Goal: Task Accomplishment & Management: Manage account settings

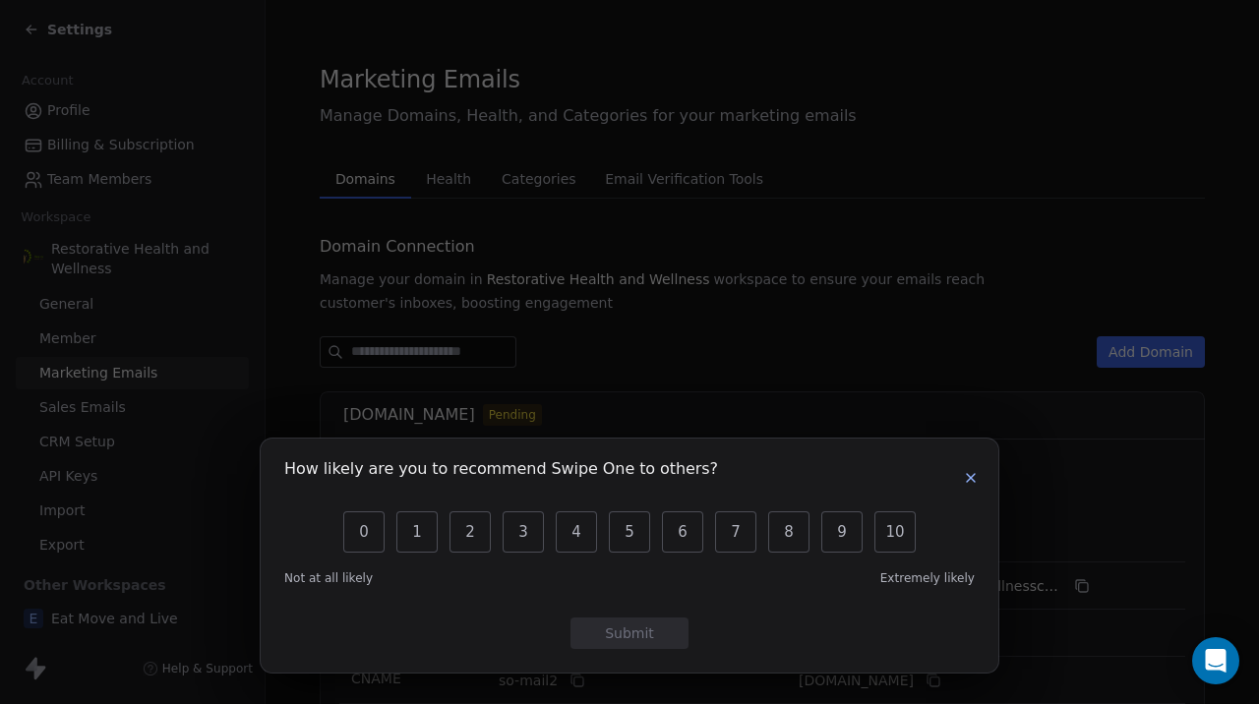
click at [967, 478] on icon "button" at bounding box center [971, 478] width 16 height 16
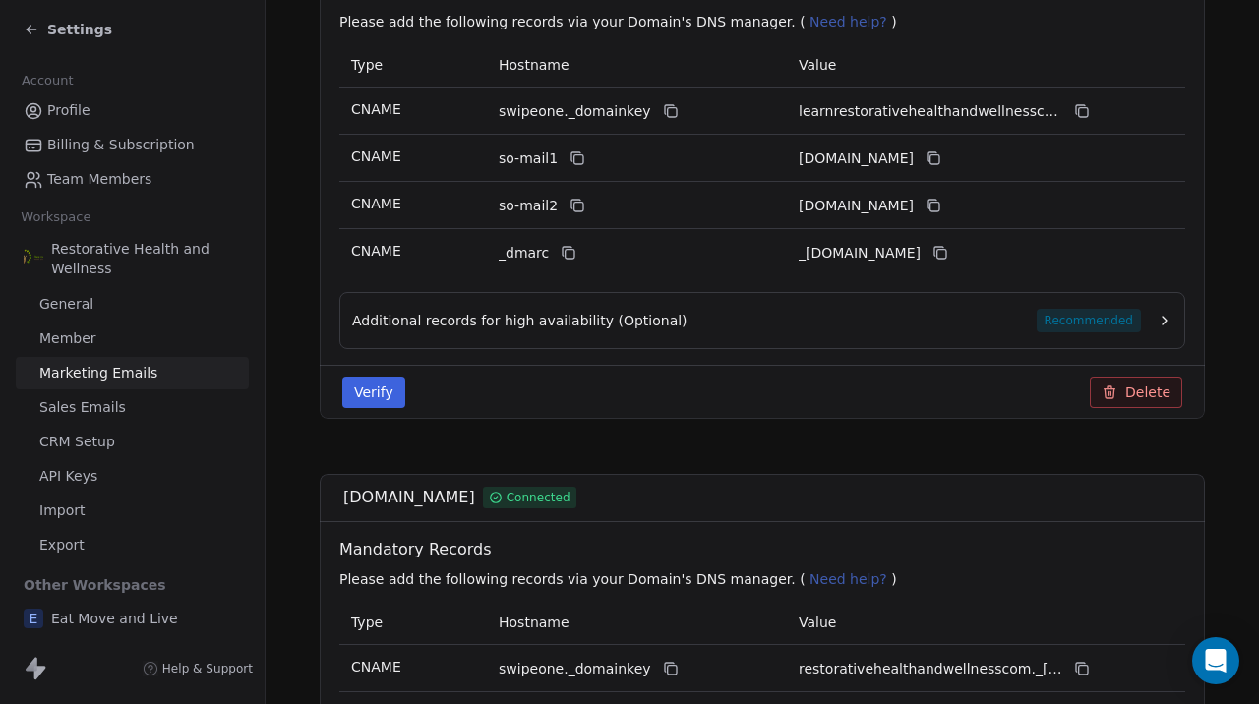
scroll to position [455, 0]
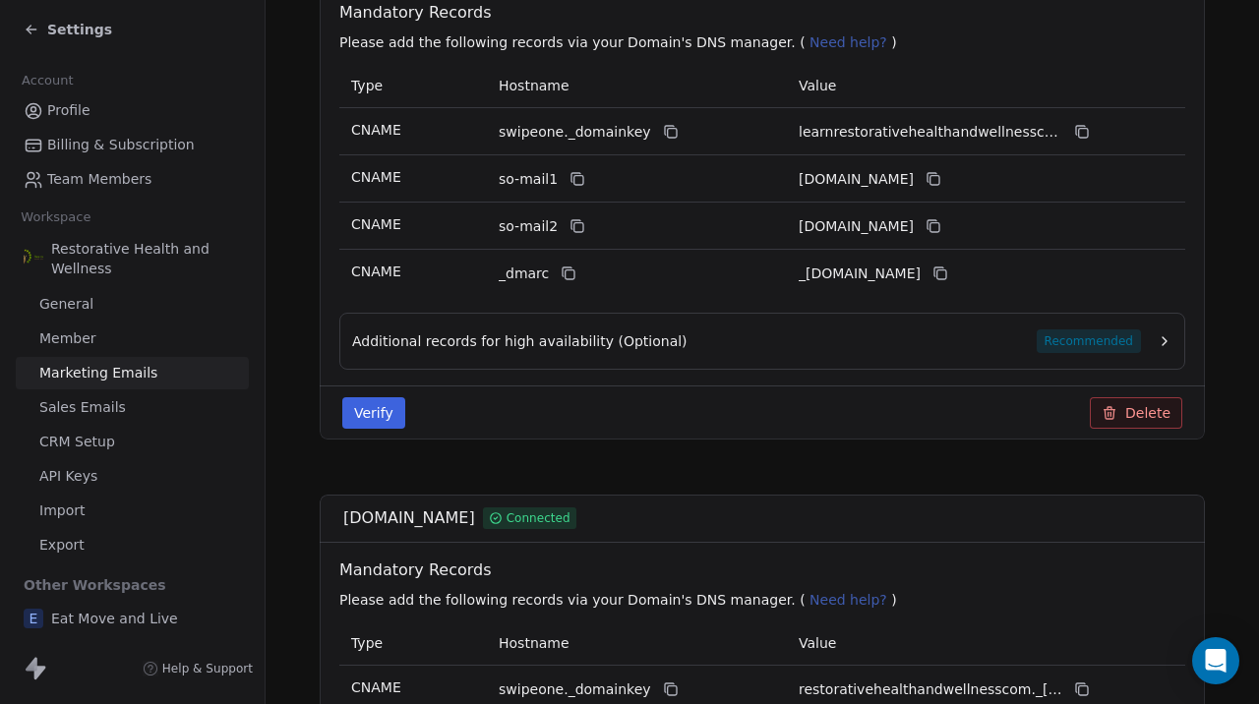
click at [376, 410] on button "Verify" at bounding box center [373, 412] width 63 height 31
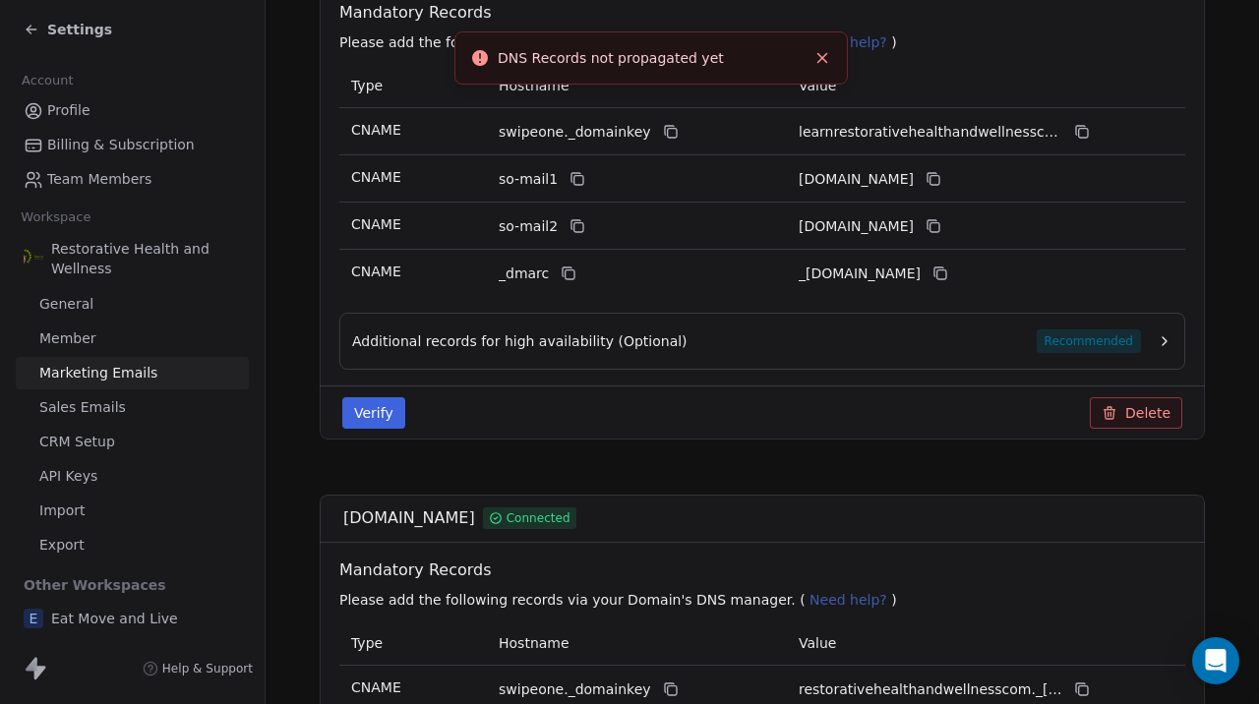
click at [601, 411] on div "Verify Delete" at bounding box center [763, 412] width 864 height 31
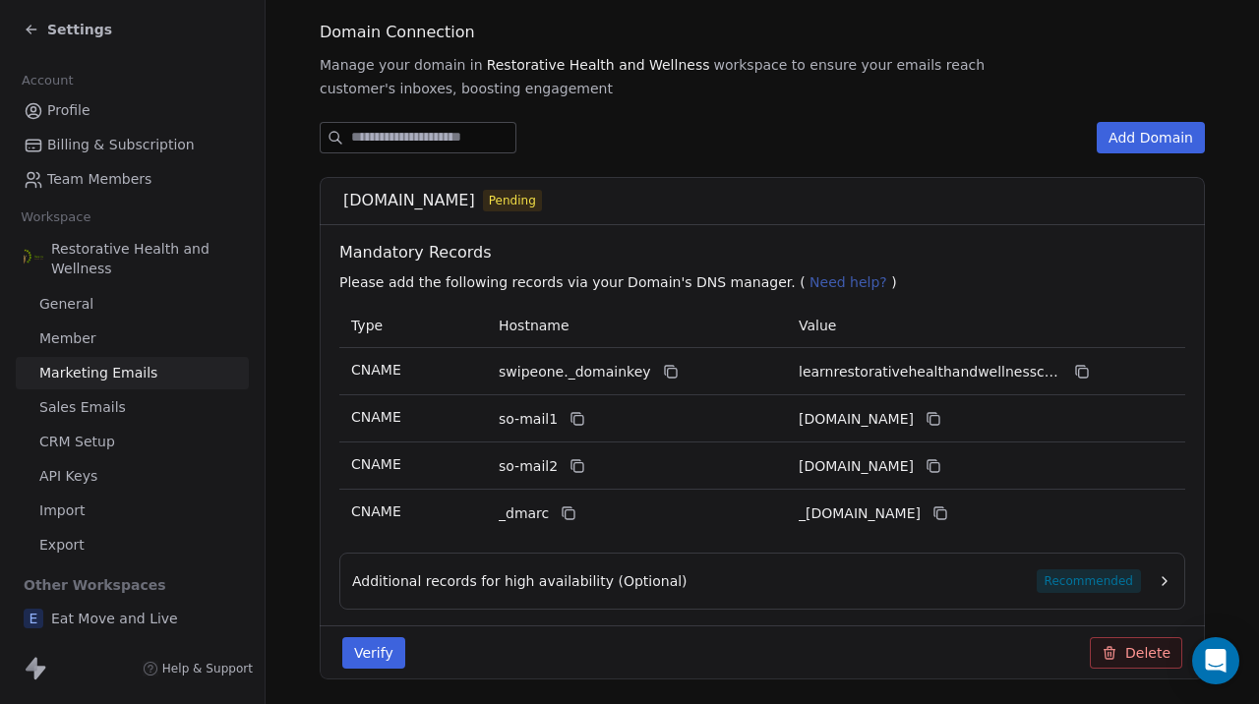
scroll to position [210, 0]
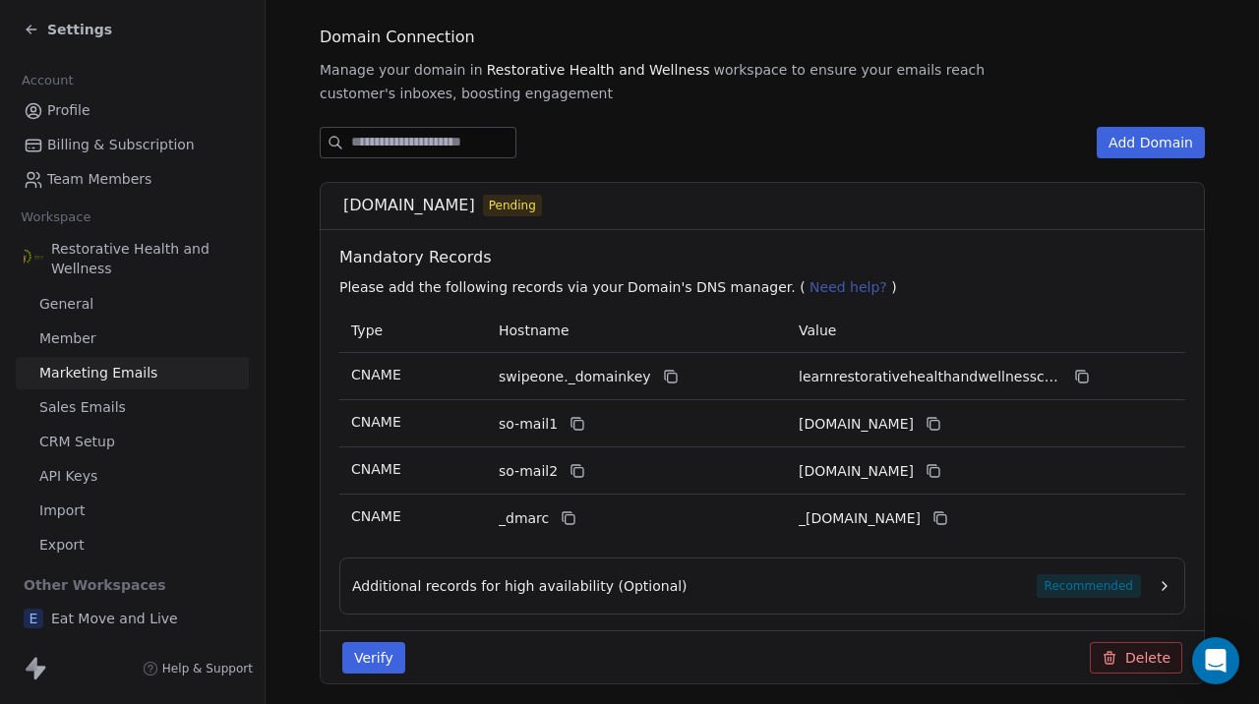
click at [1123, 662] on button "Delete" at bounding box center [1136, 657] width 92 height 31
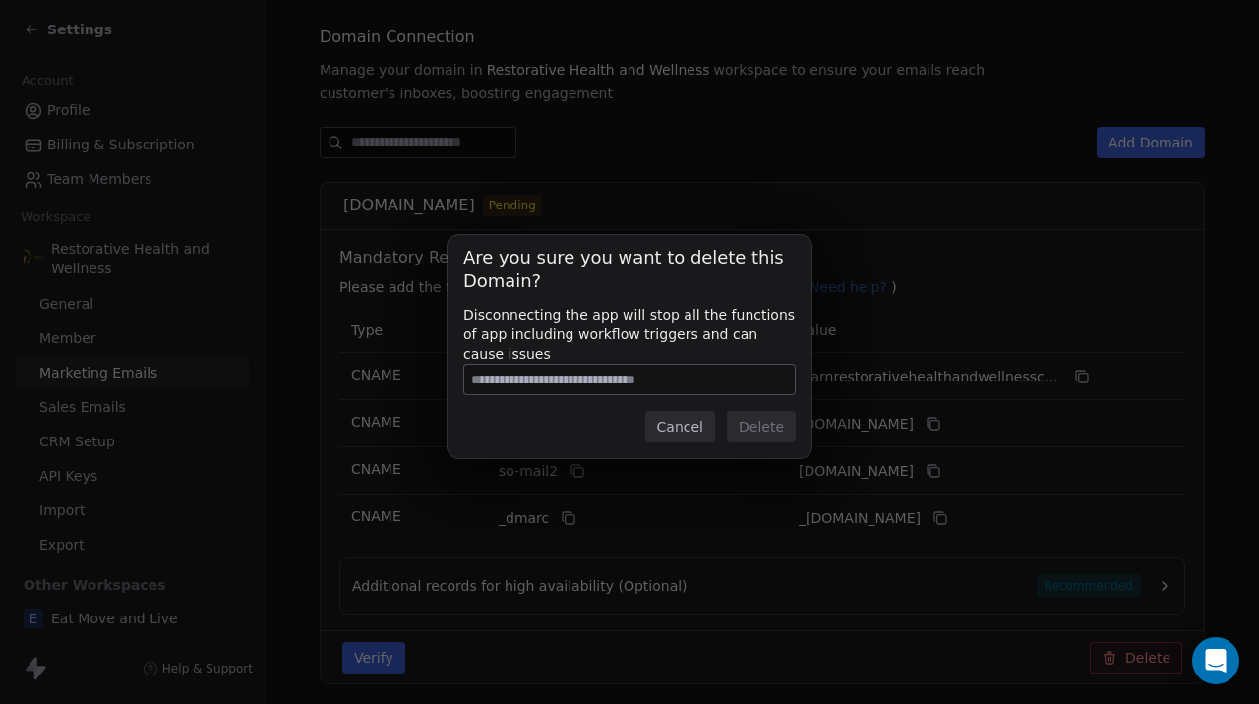
click at [733, 378] on input at bounding box center [629, 380] width 331 height 30
type input "**********"
click at [762, 431] on button "Delete" at bounding box center [761, 426] width 69 height 31
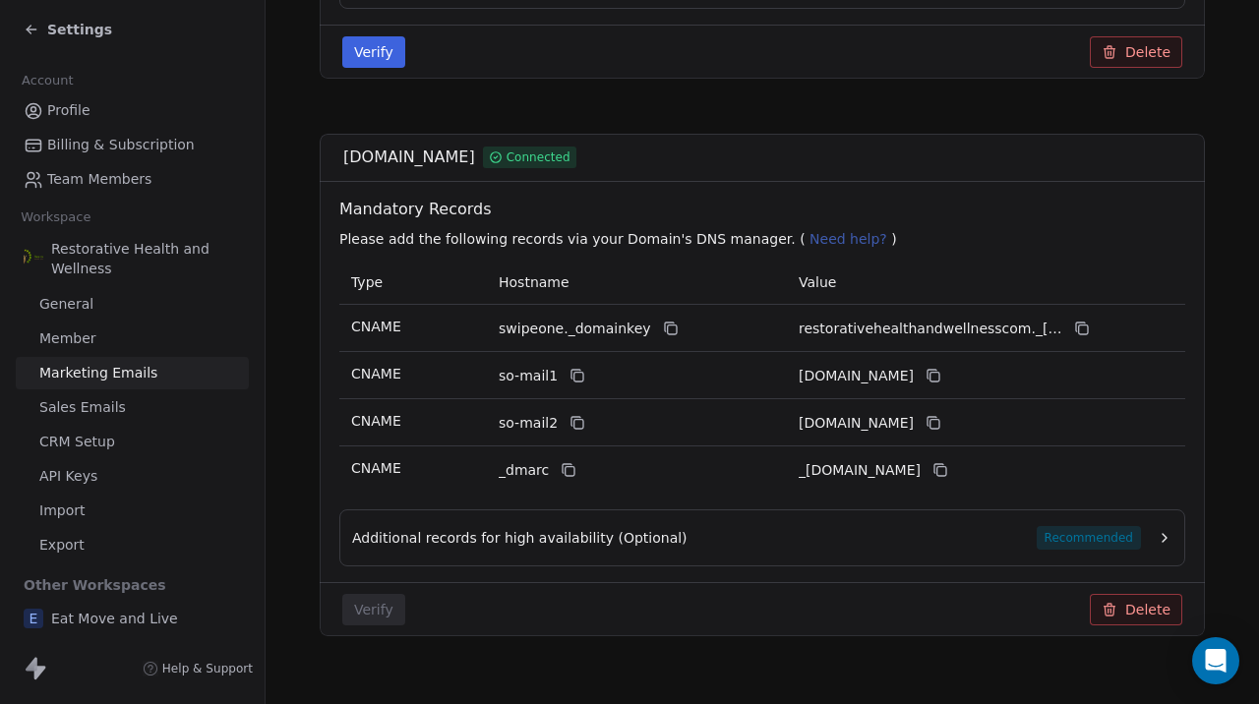
scroll to position [842, 0]
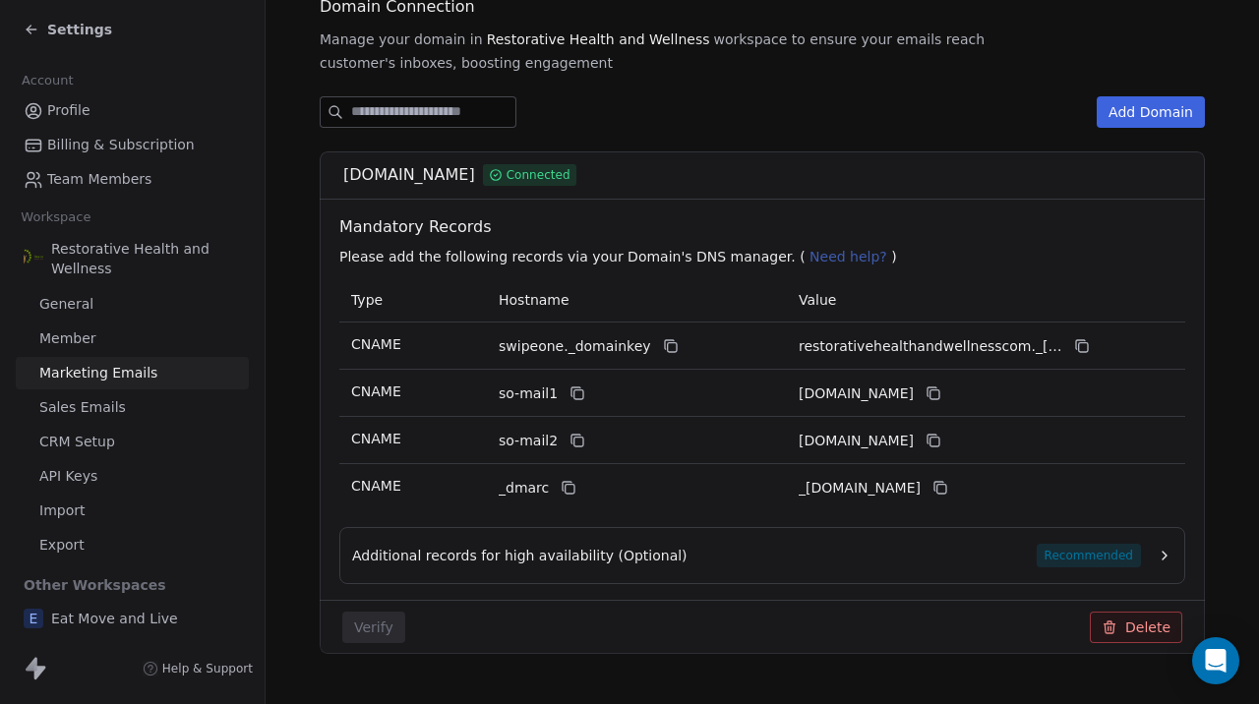
scroll to position [284, 0]
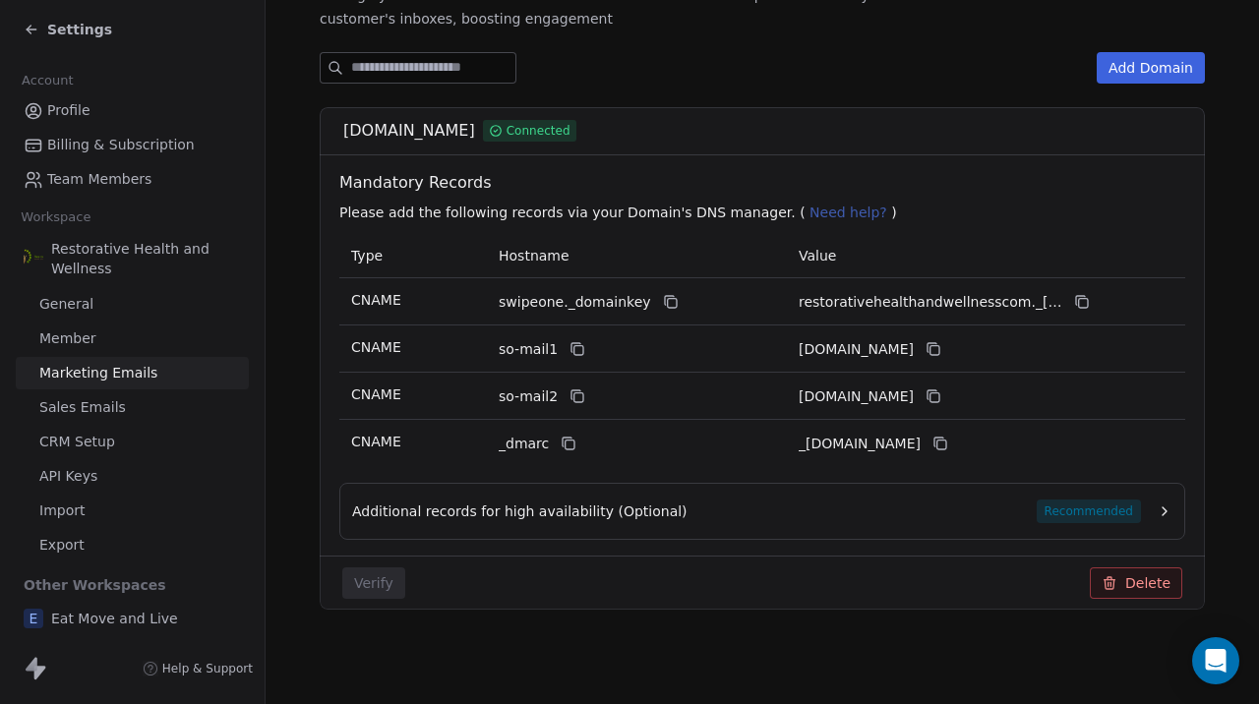
click at [113, 617] on span "Eat Move and Live" at bounding box center [114, 619] width 127 height 20
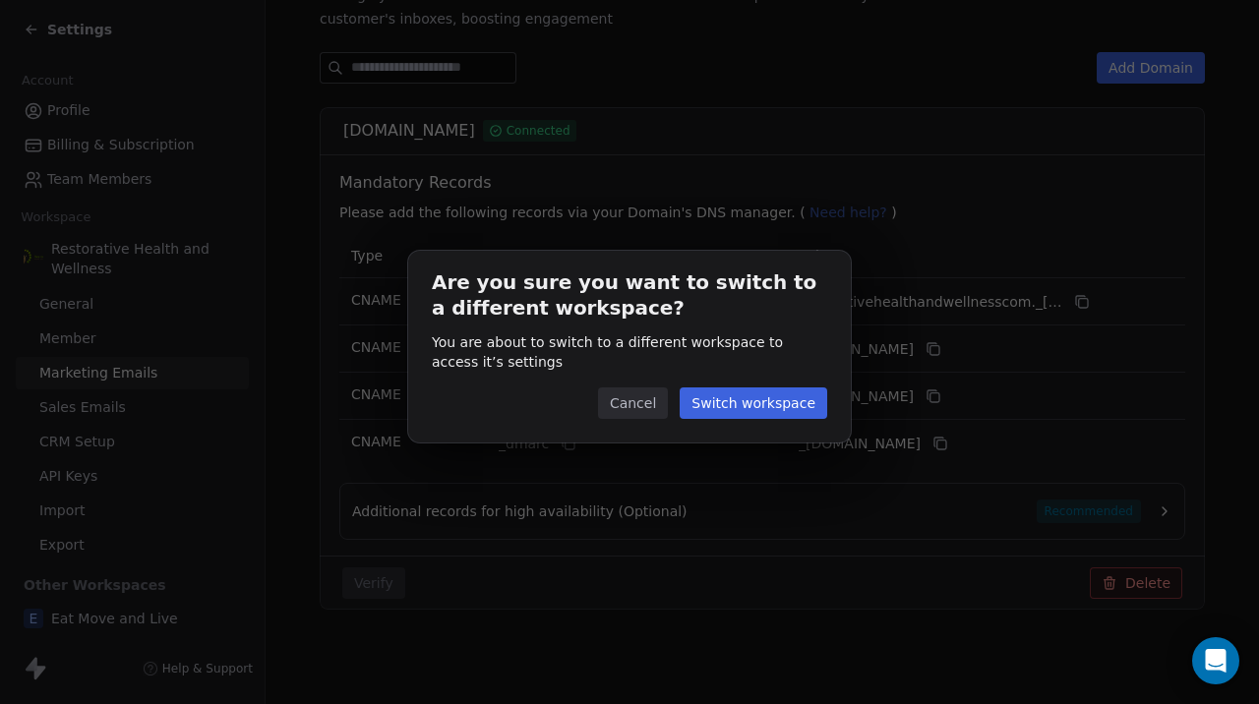
click at [703, 401] on button "Switch workspace" at bounding box center [754, 403] width 148 height 31
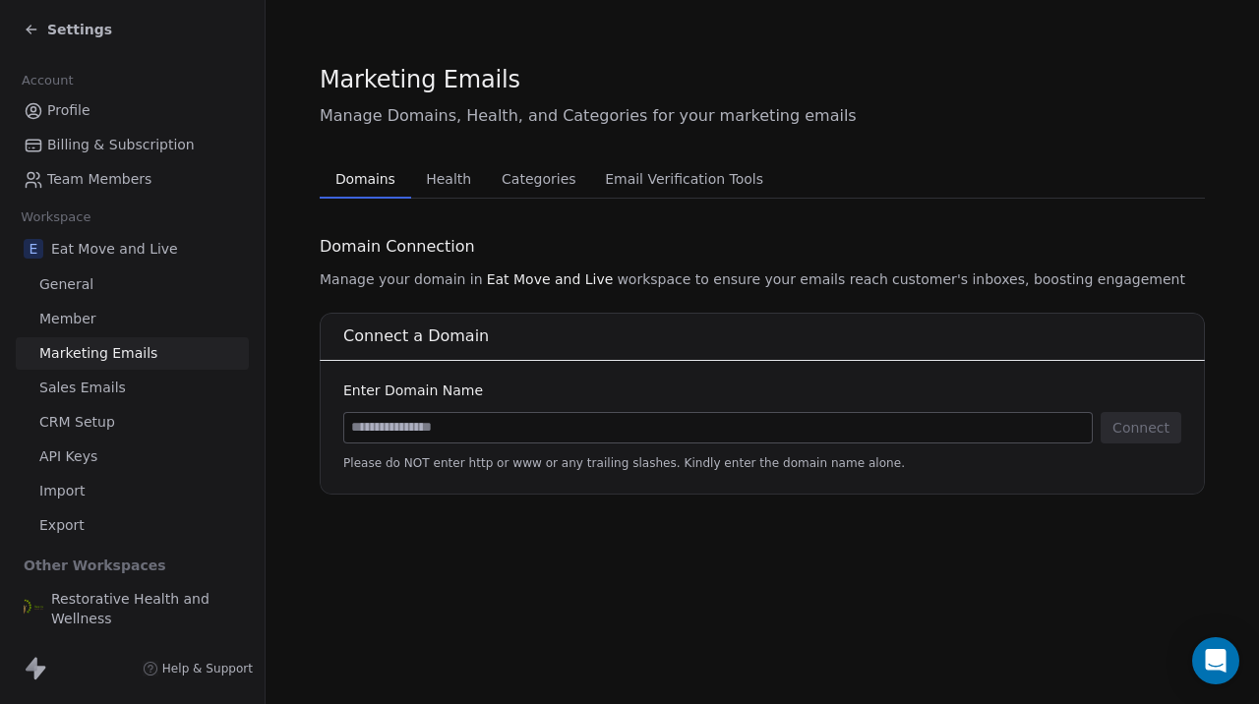
click at [481, 435] on input at bounding box center [718, 428] width 748 height 30
type input "*"
click at [399, 432] on input at bounding box center [718, 428] width 748 height 30
type input "**********"
click at [1132, 428] on button "Connect" at bounding box center [1141, 427] width 81 height 31
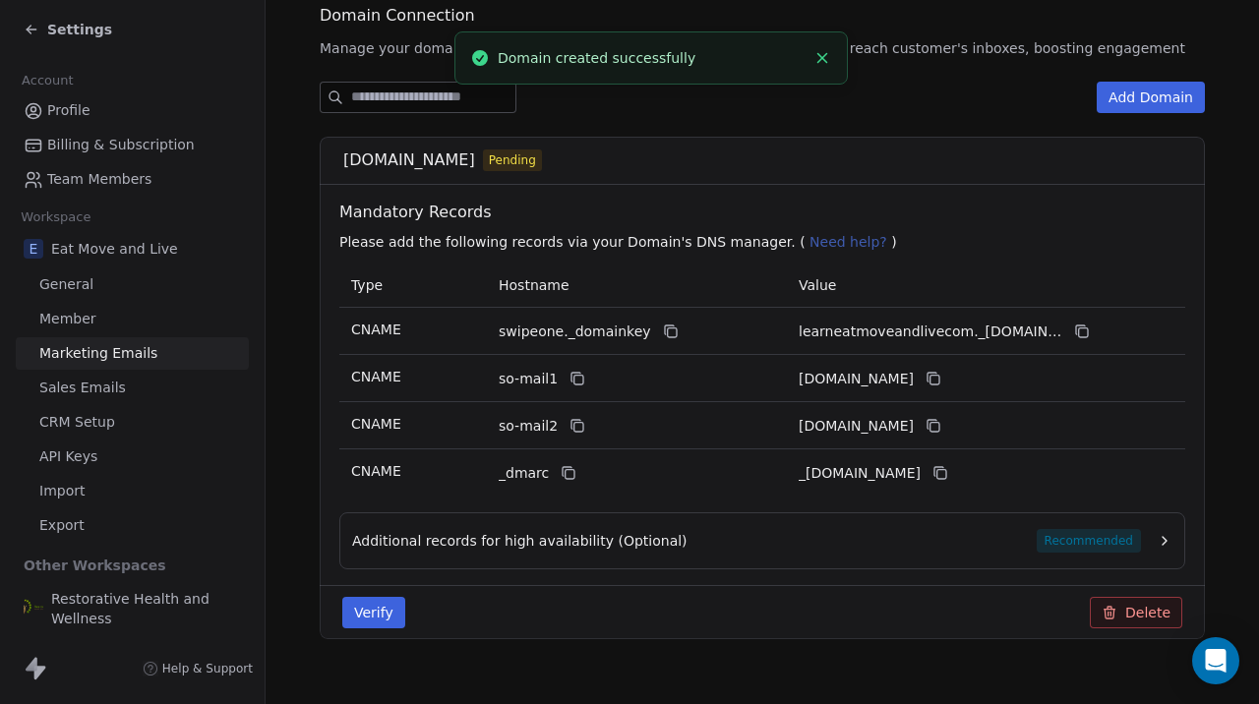
scroll to position [261, 0]
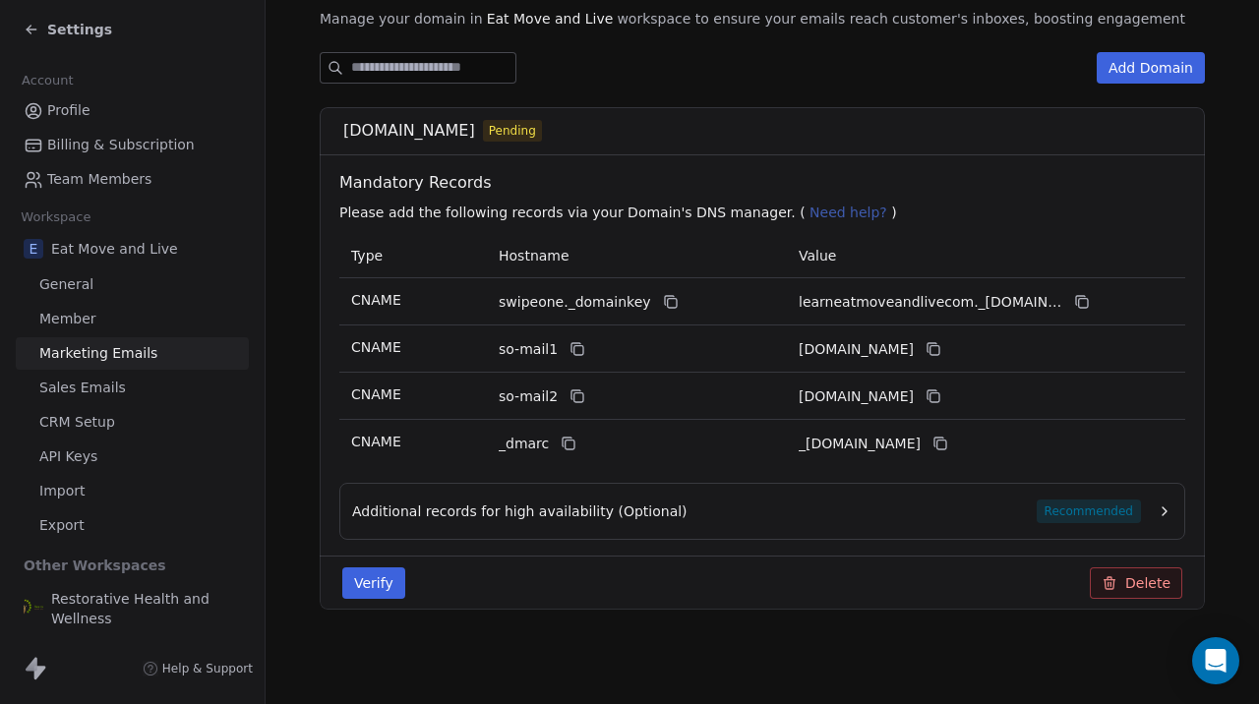
click at [367, 581] on button "Verify" at bounding box center [373, 583] width 63 height 31
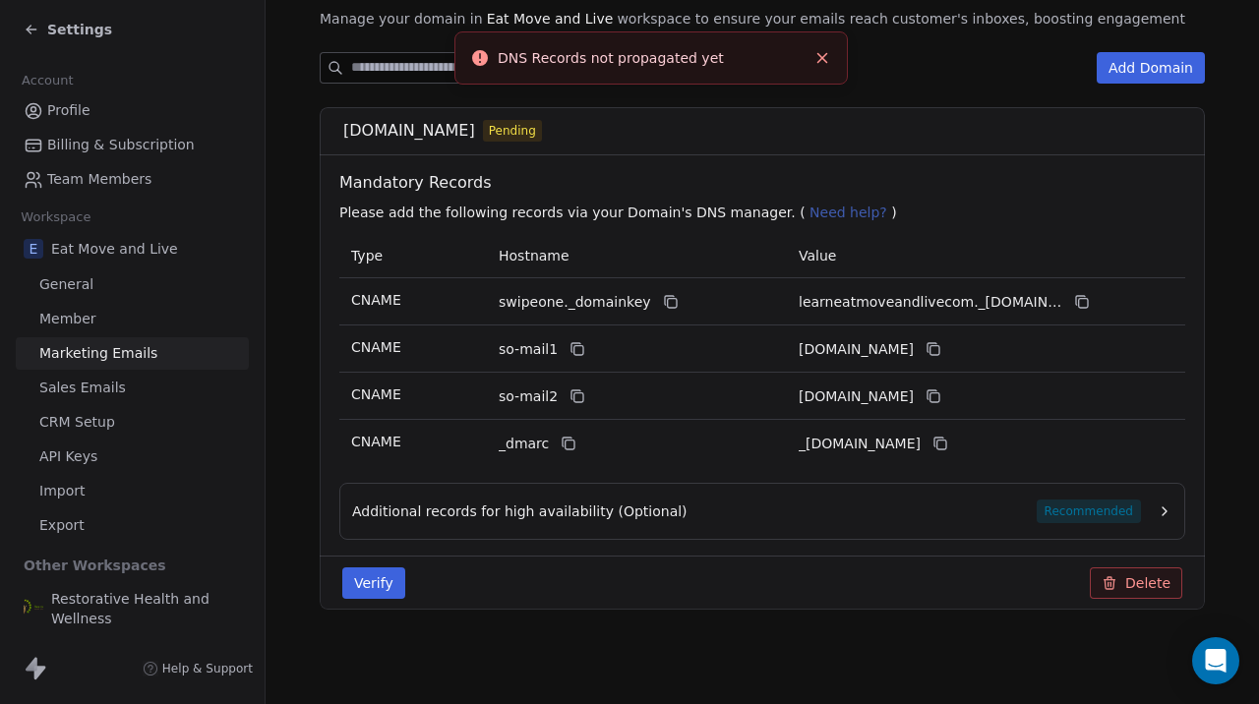
click at [526, 577] on div "Verify Delete" at bounding box center [763, 583] width 864 height 31
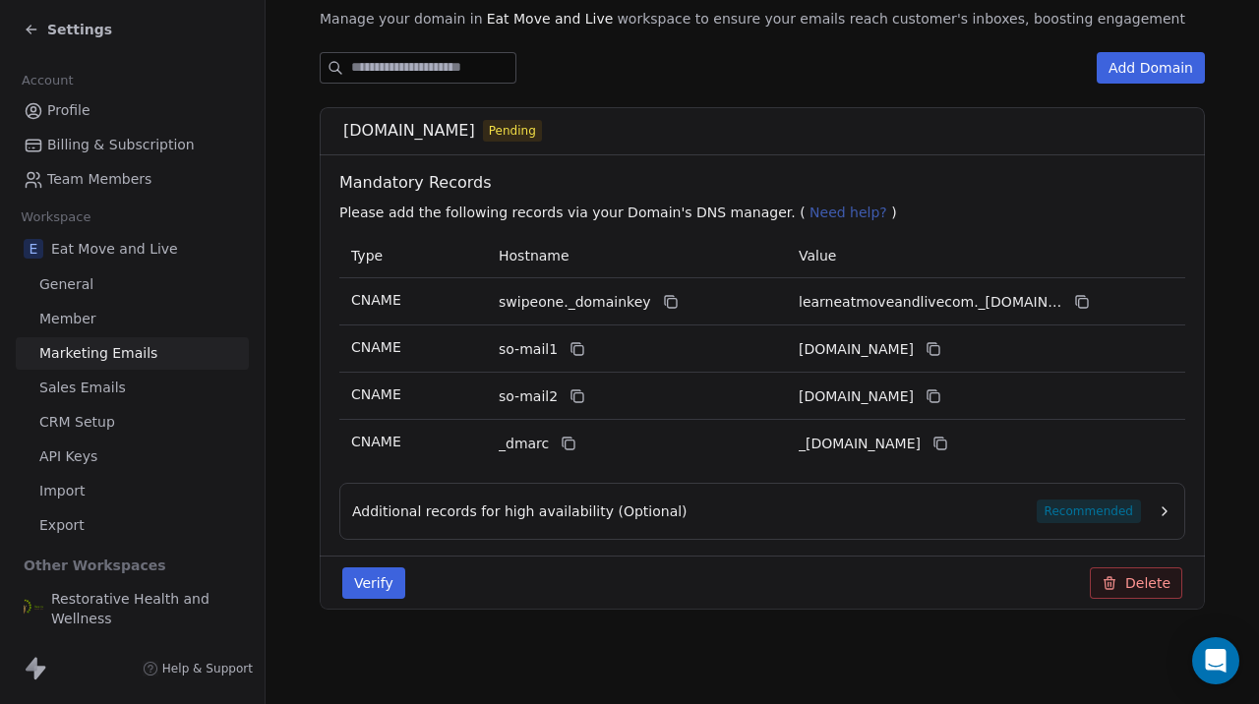
click at [758, 566] on div "Verify Delete" at bounding box center [762, 583] width 885 height 54
click at [1132, 590] on button "Delete" at bounding box center [1136, 583] width 92 height 31
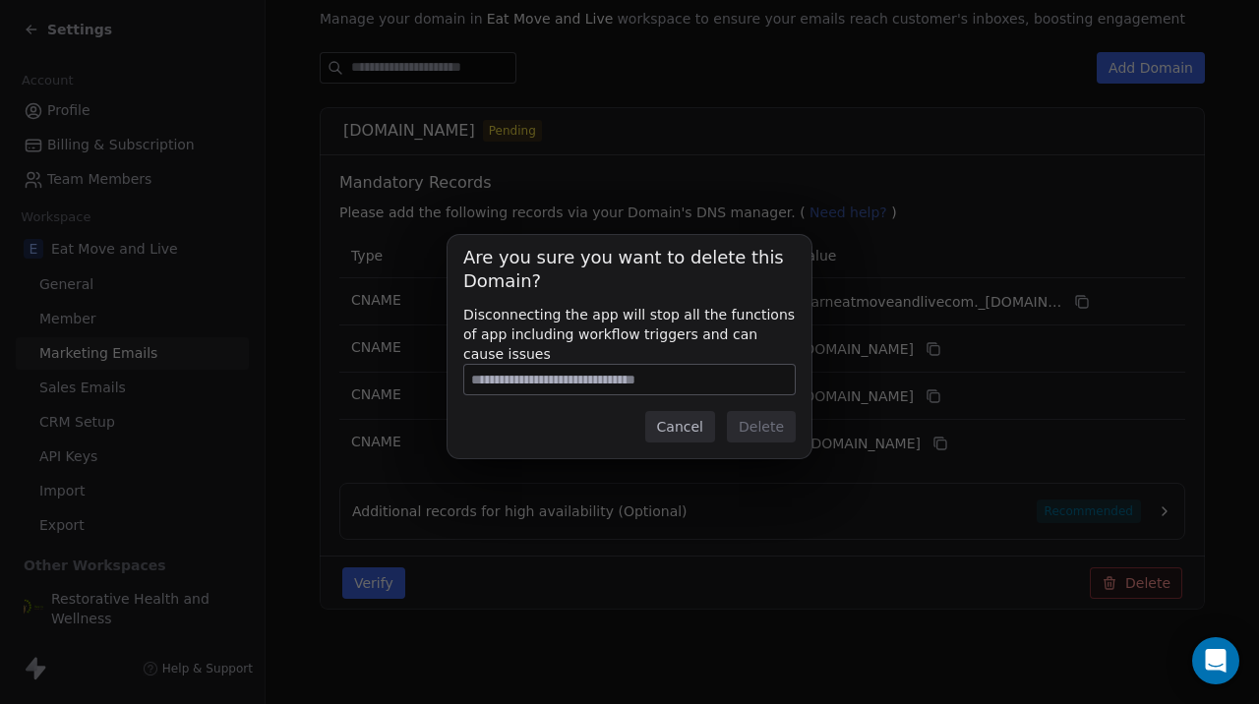
click at [666, 376] on input at bounding box center [629, 380] width 331 height 30
type input "**********"
click at [771, 433] on button "Delete" at bounding box center [761, 426] width 69 height 31
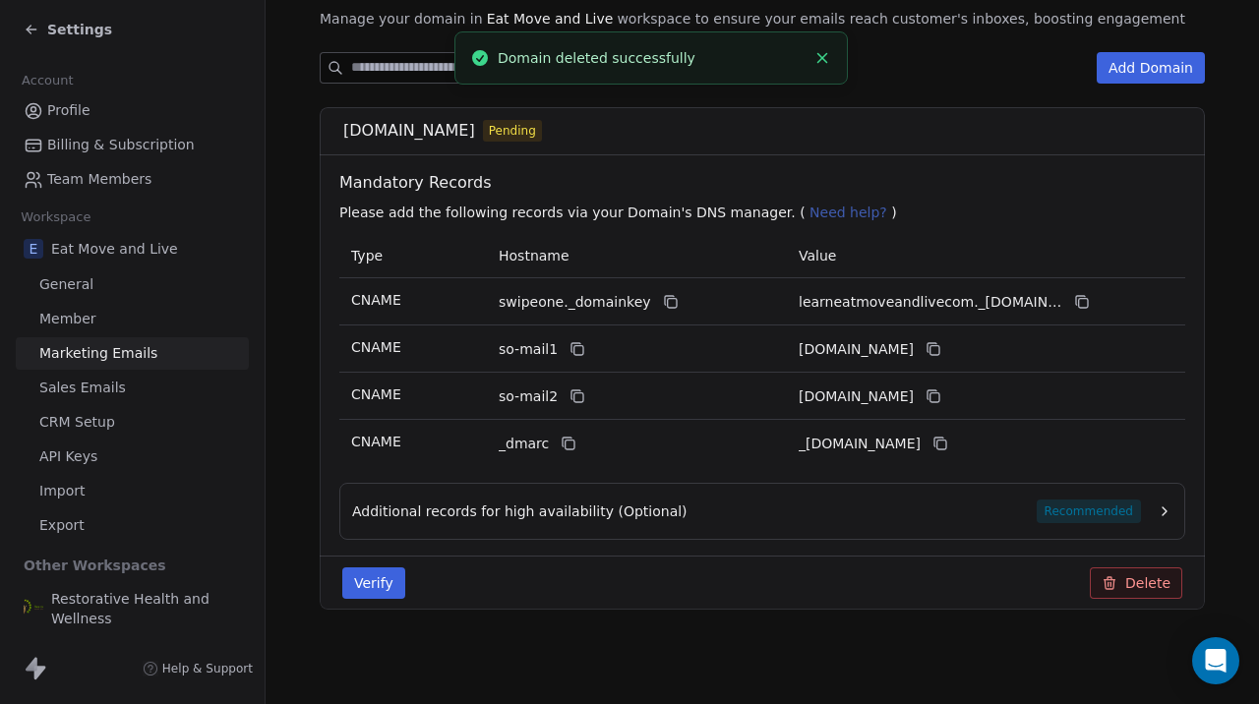
scroll to position [0, 0]
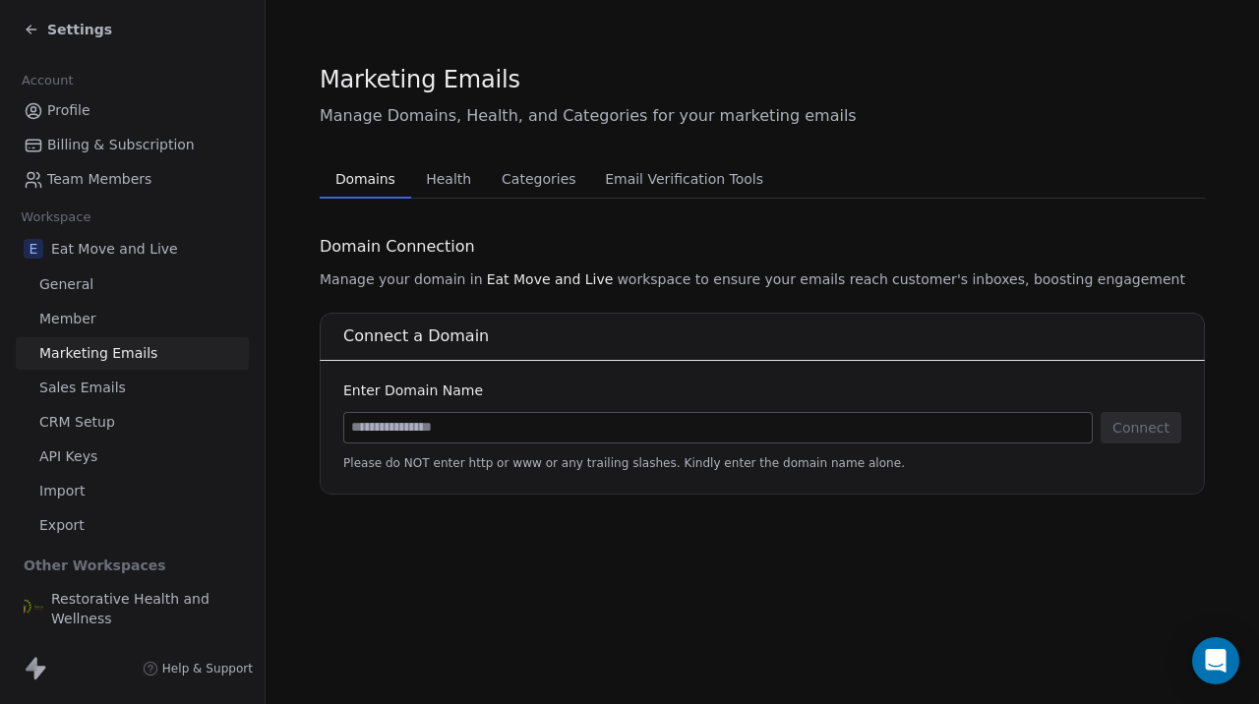
click at [78, 613] on span "Restorative Health and Wellness" at bounding box center [146, 608] width 190 height 39
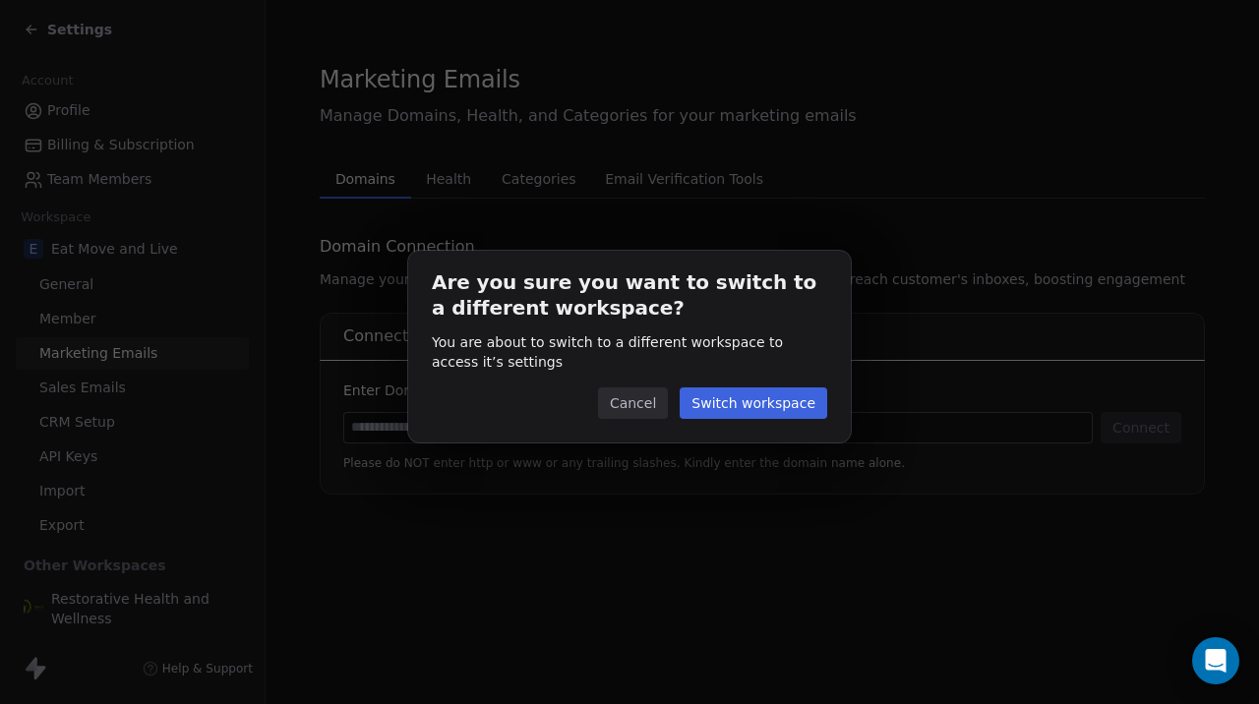
click at [768, 401] on button "Switch workspace" at bounding box center [754, 403] width 148 height 31
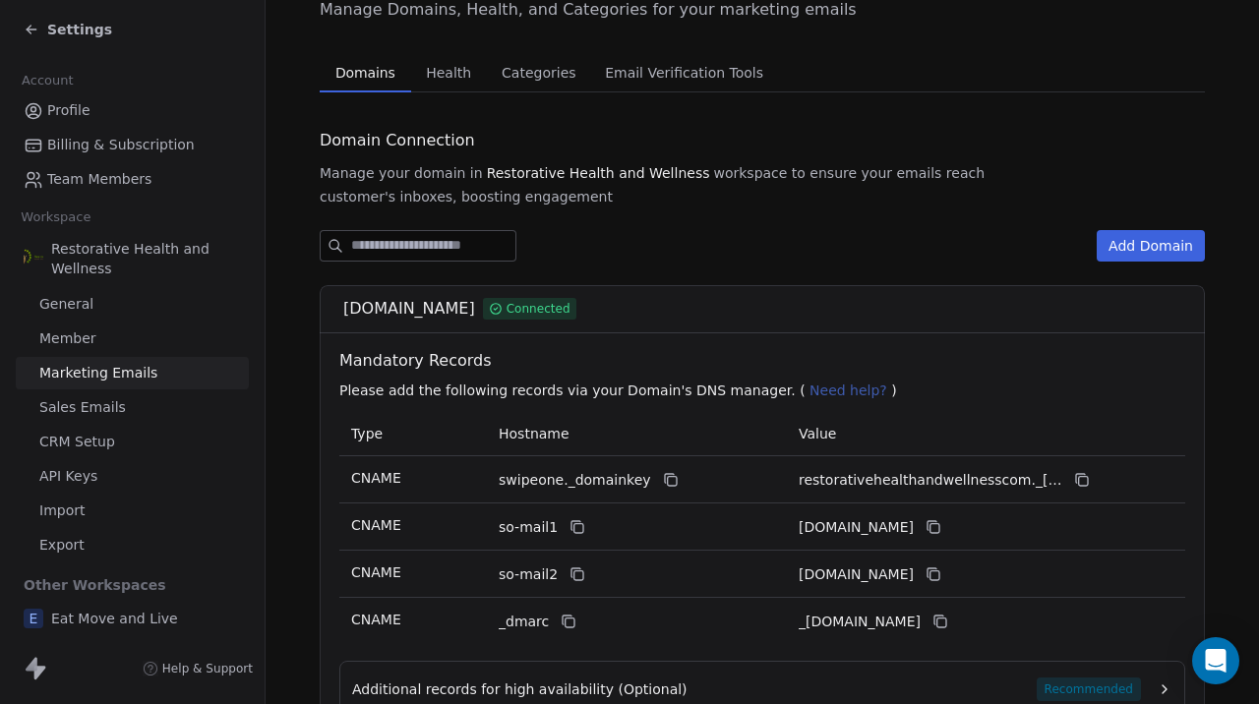
scroll to position [284, 0]
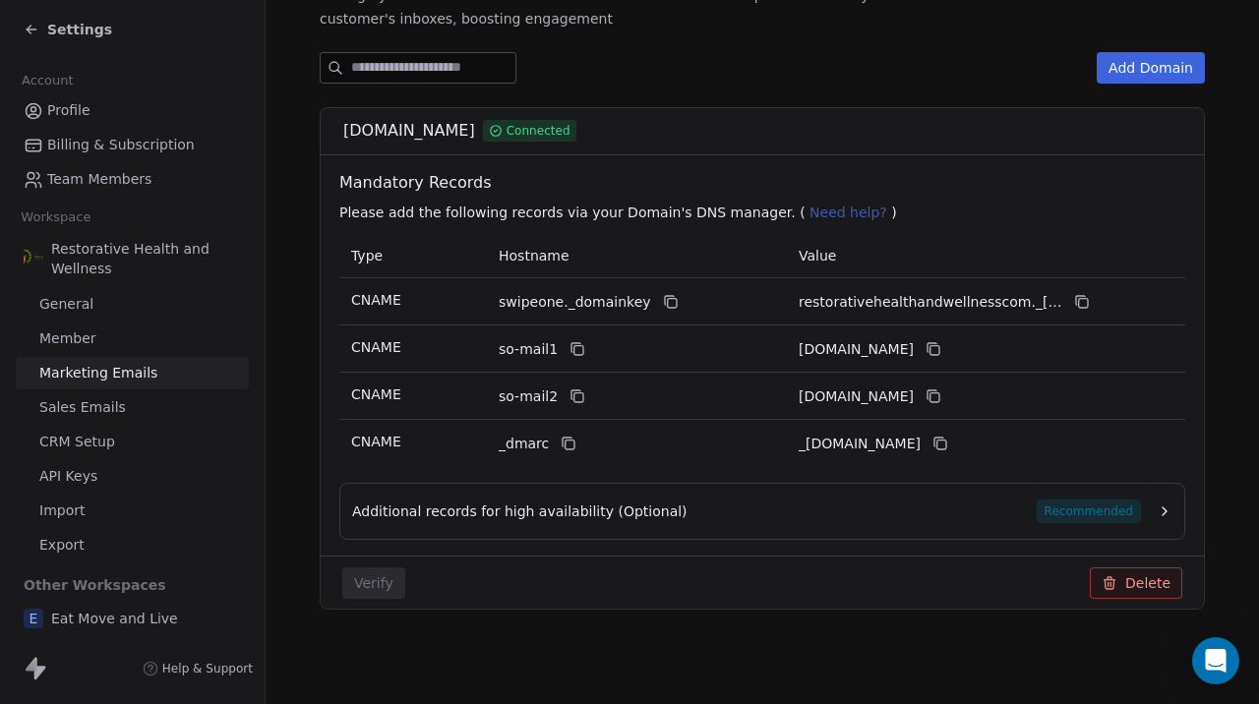
click at [1117, 576] on icon at bounding box center [1110, 584] width 16 height 16
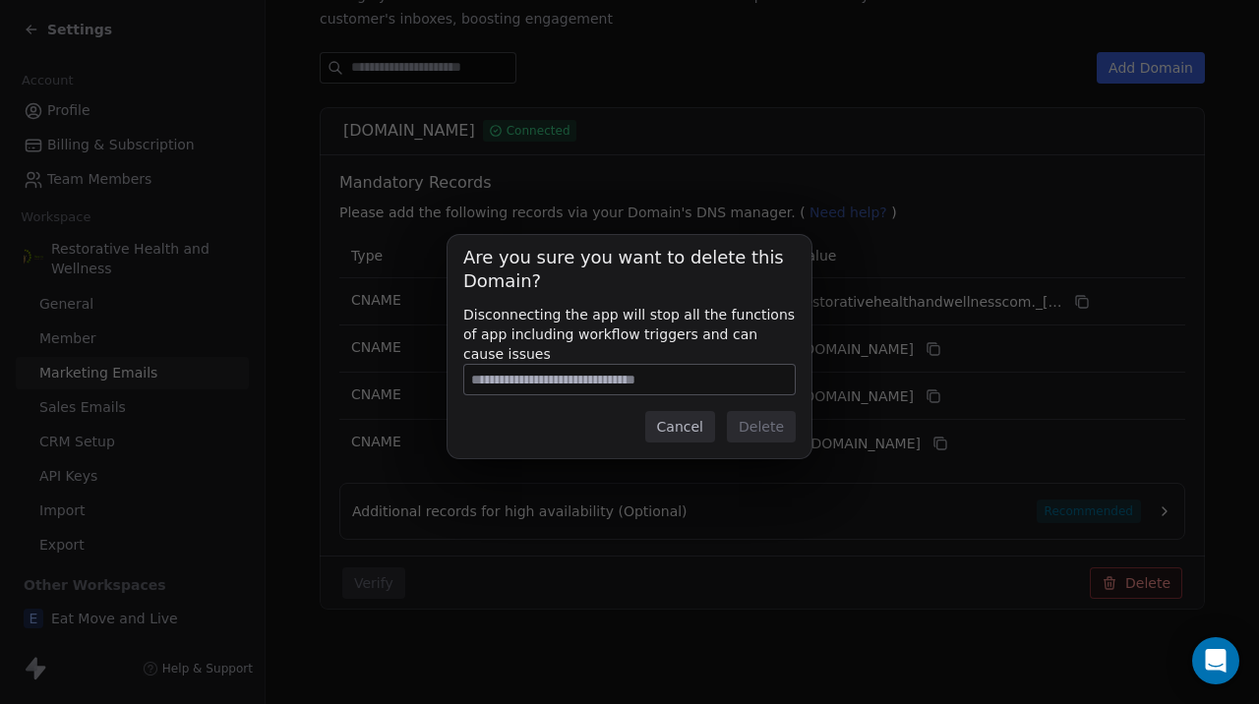
click at [666, 379] on input at bounding box center [629, 380] width 331 height 30
type input "**********"
click at [751, 432] on button "Delete" at bounding box center [761, 426] width 69 height 31
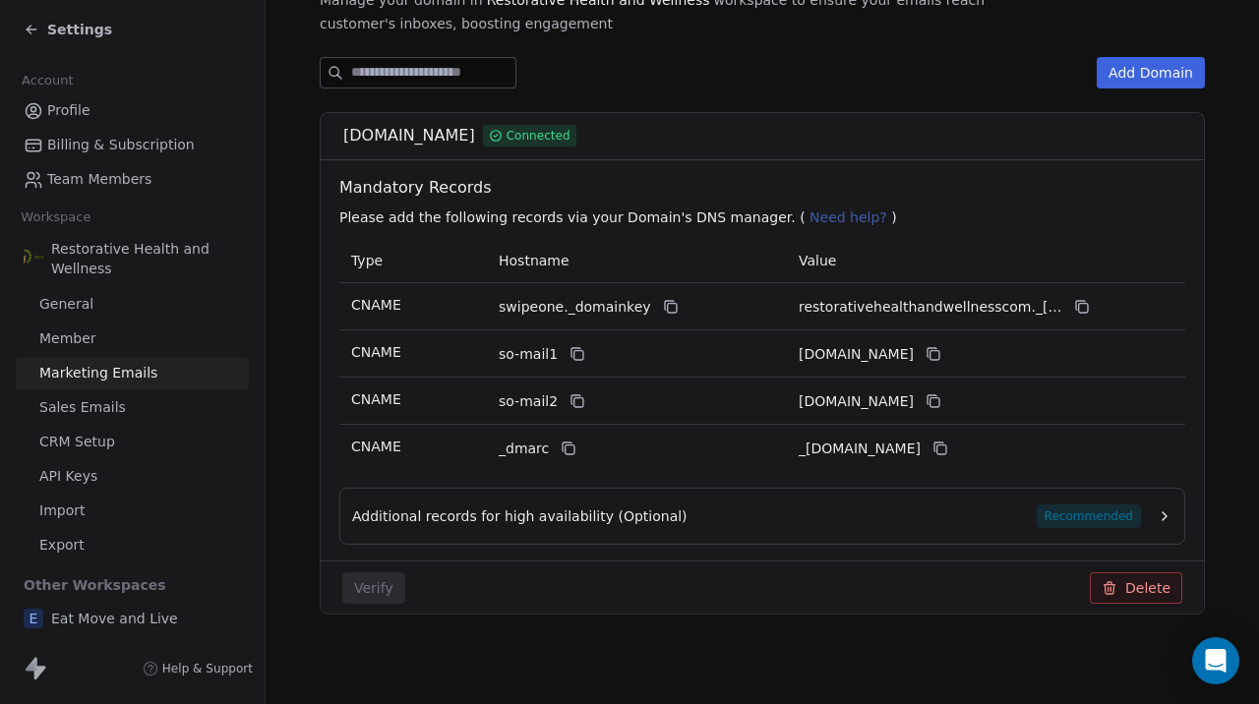
scroll to position [282, 0]
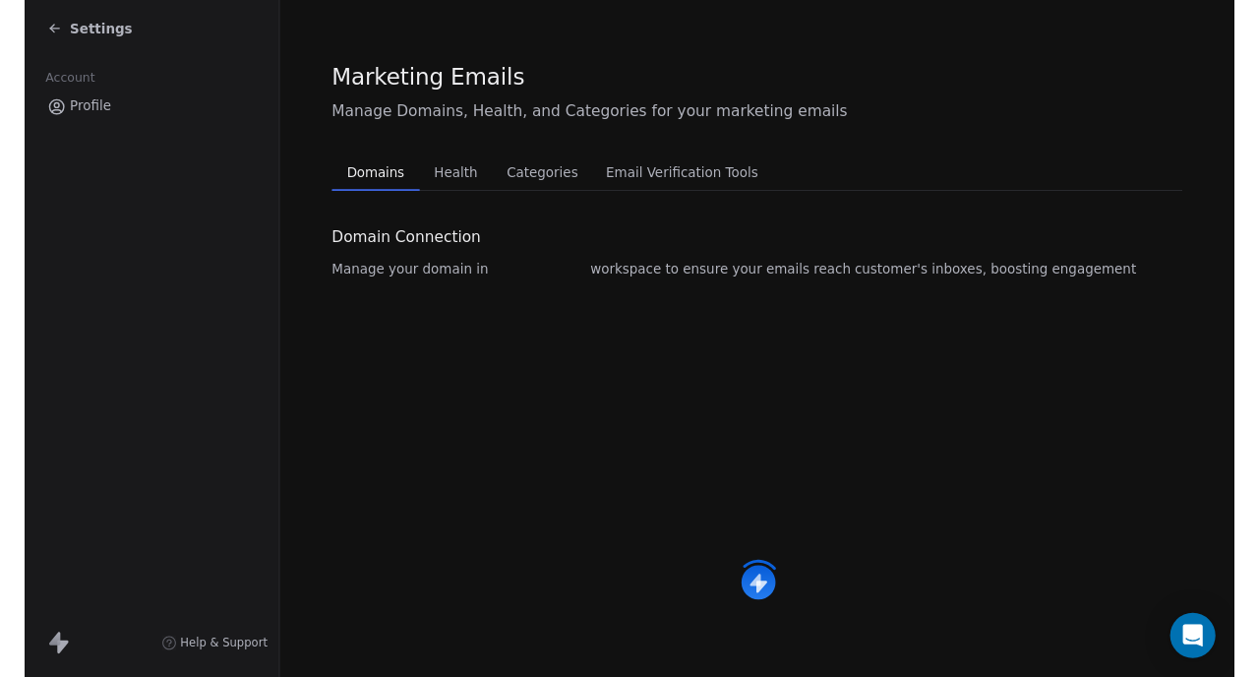
scroll to position [258, 0]
